Goal: Information Seeking & Learning: Learn about a topic

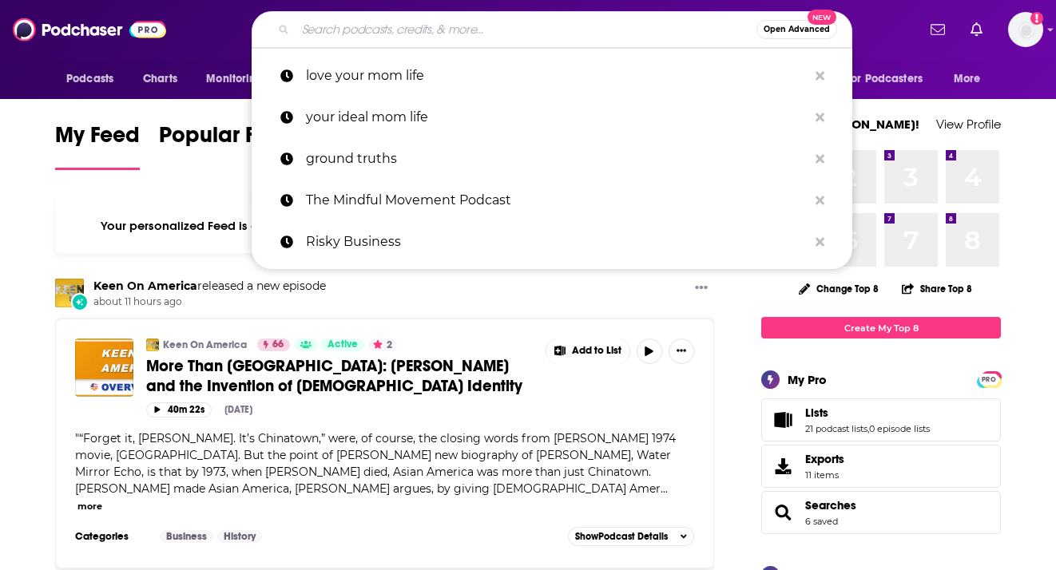
click at [618, 31] on input "Search podcasts, credits, & more..." at bounding box center [526, 30] width 461 height 26
paste input "Well with [PERSON_NAME]"
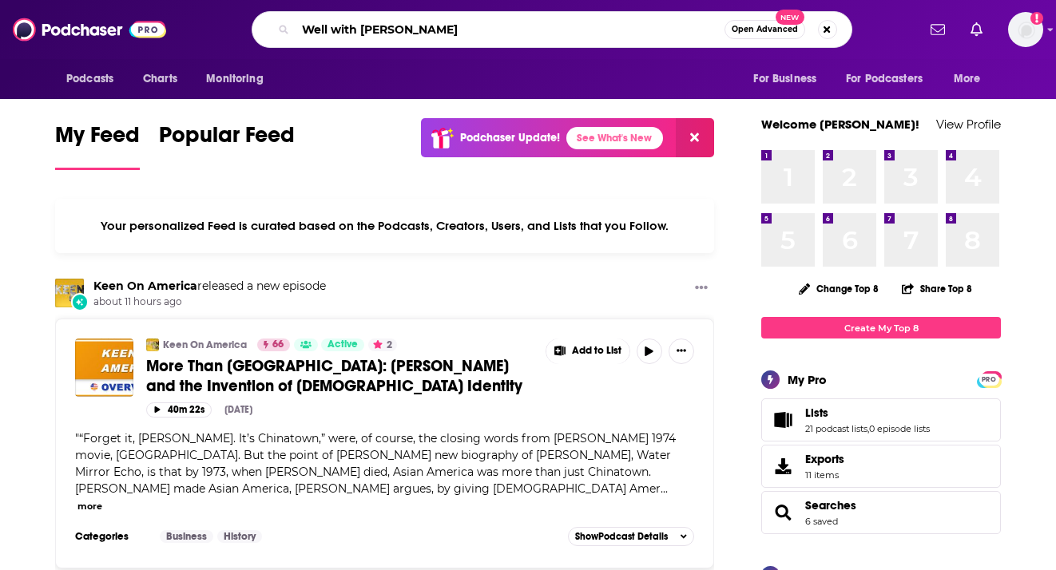
type input "Well with [PERSON_NAME]"
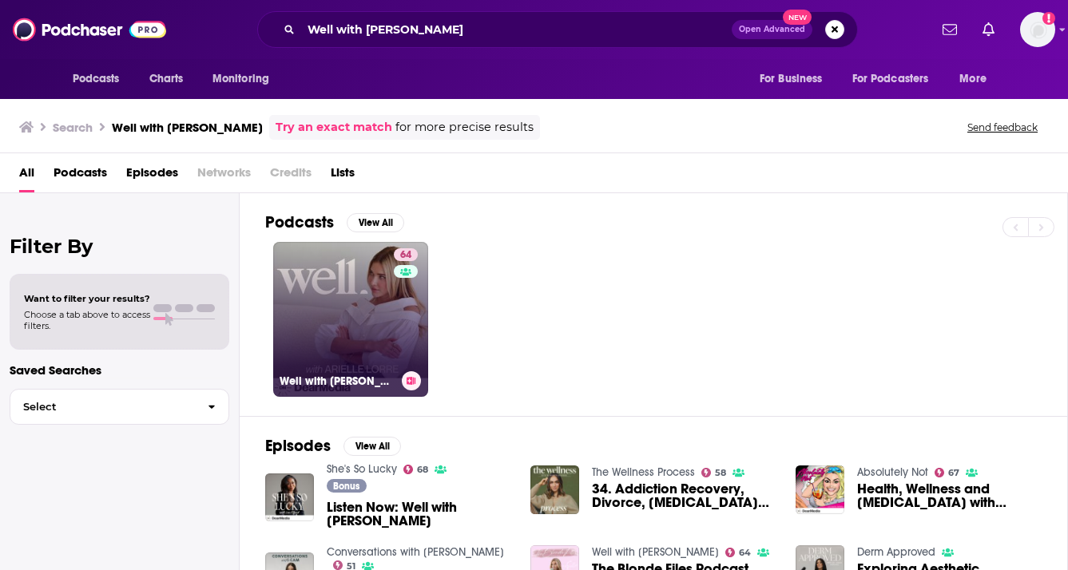
click at [342, 341] on link "64 Well with [PERSON_NAME]" at bounding box center [350, 319] width 155 height 155
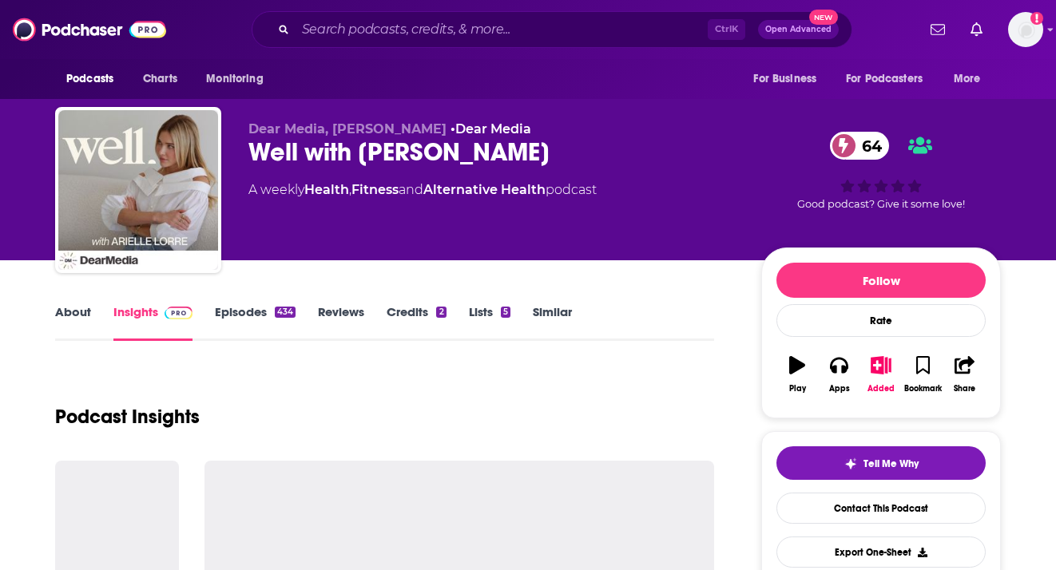
click at [145, 324] on link "Insights" at bounding box center [152, 322] width 79 height 37
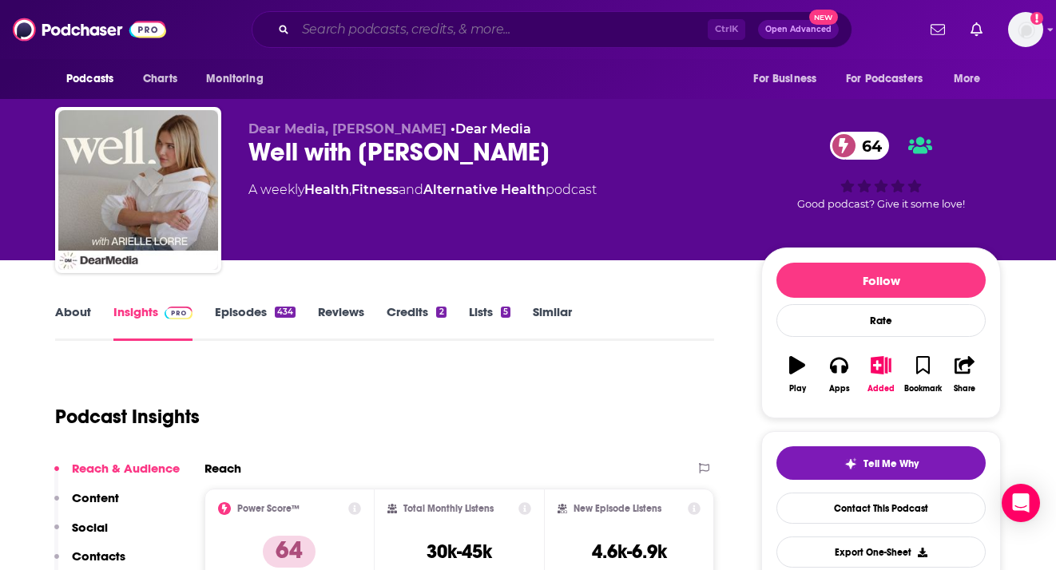
click at [396, 22] on input "Search podcasts, credits, & more..." at bounding box center [502, 30] width 412 height 26
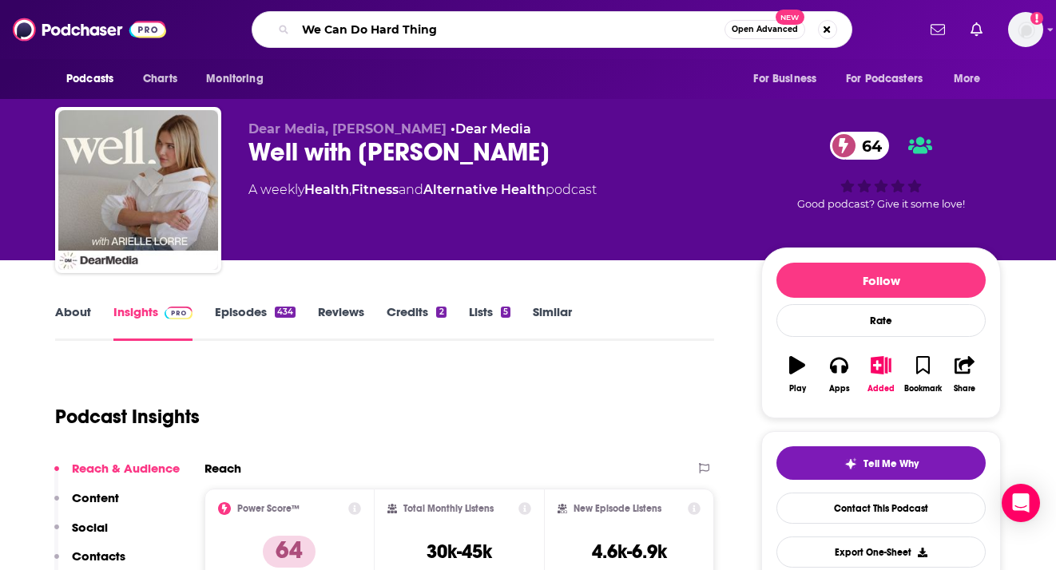
type input "We Can Do Hard Things"
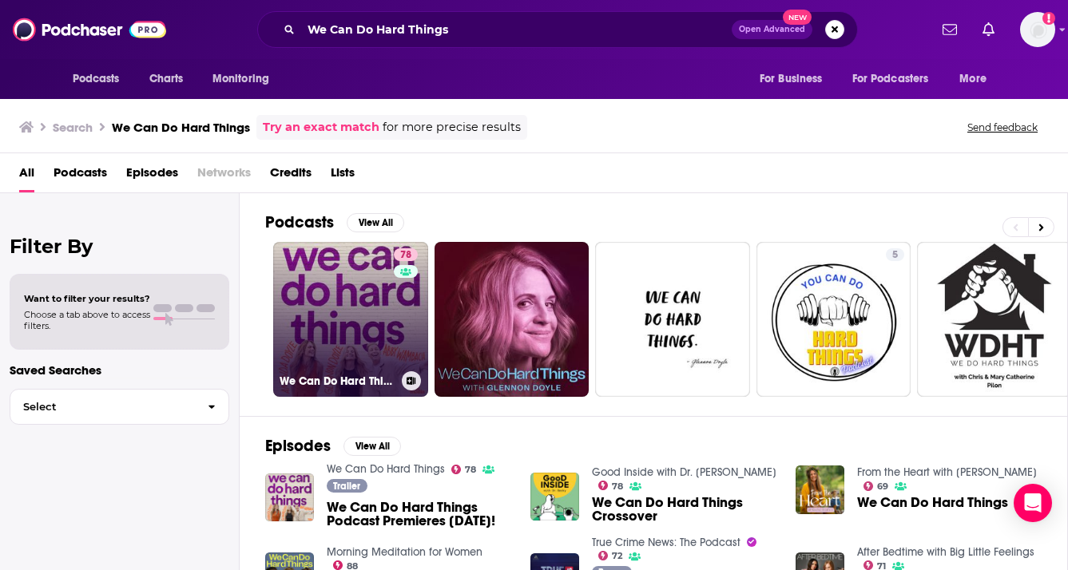
click at [372, 272] on link "78 We Can Do Hard Things" at bounding box center [350, 319] width 155 height 155
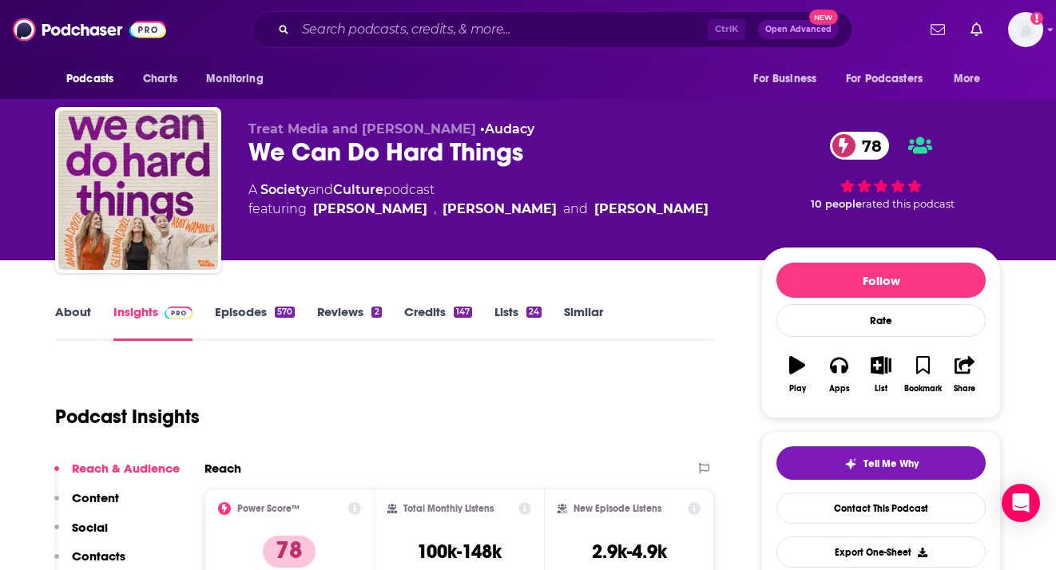
click at [460, 214] on div "[PERSON_NAME]" at bounding box center [500, 209] width 114 height 19
click at [461, 210] on div "[PERSON_NAME]" at bounding box center [500, 209] width 114 height 19
click at [386, 211] on link "[PERSON_NAME]" at bounding box center [370, 209] width 114 height 19
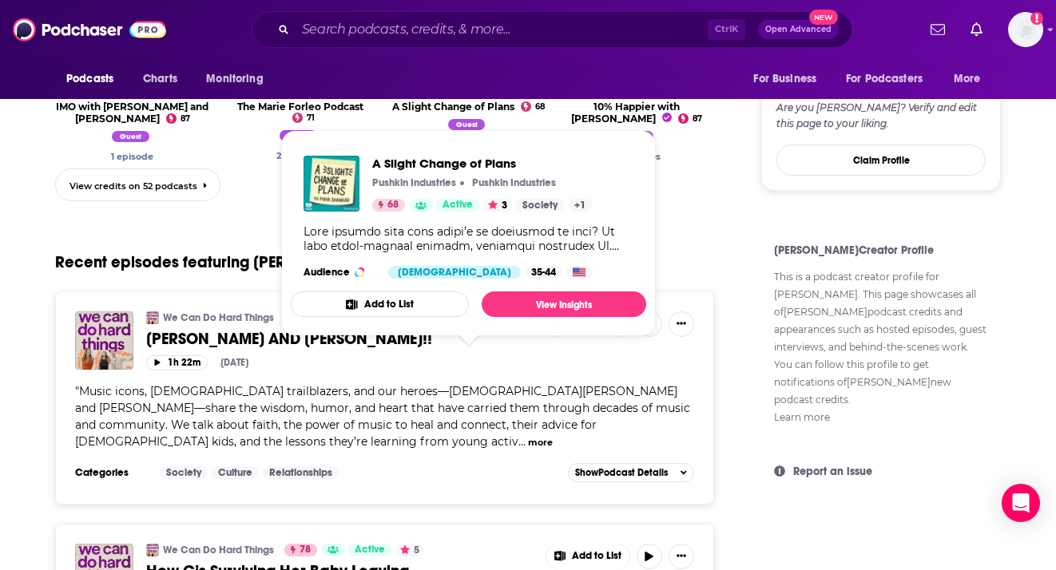
scroll to position [1118, 0]
